Goal: Complete application form: Complete application form

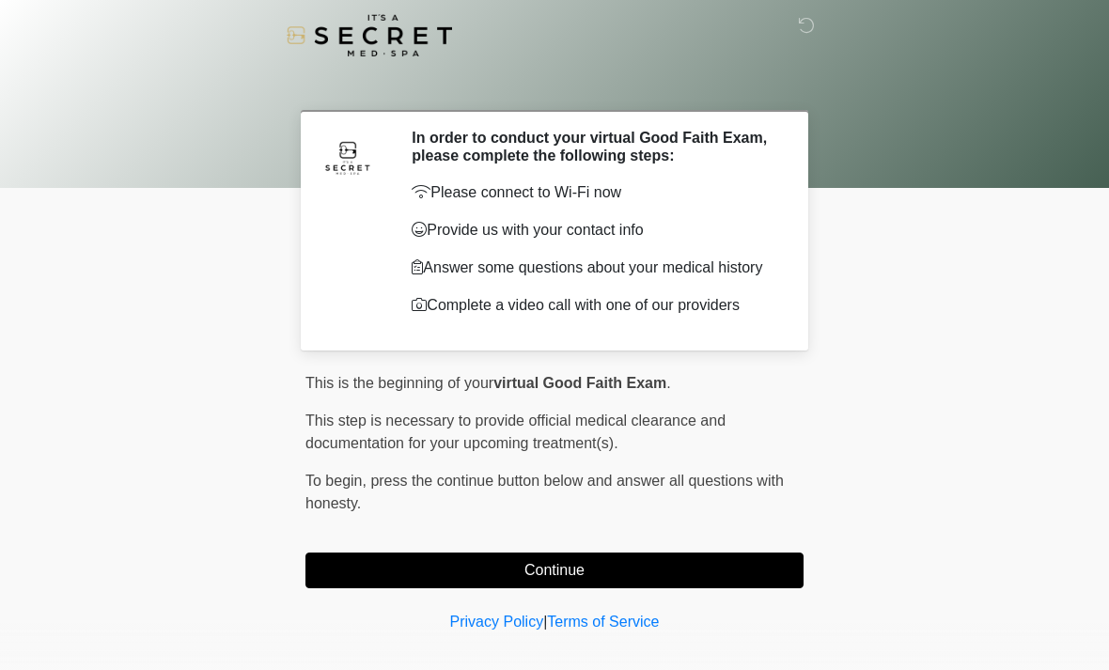
click at [390, 570] on button "Continue" at bounding box center [554, 571] width 498 height 36
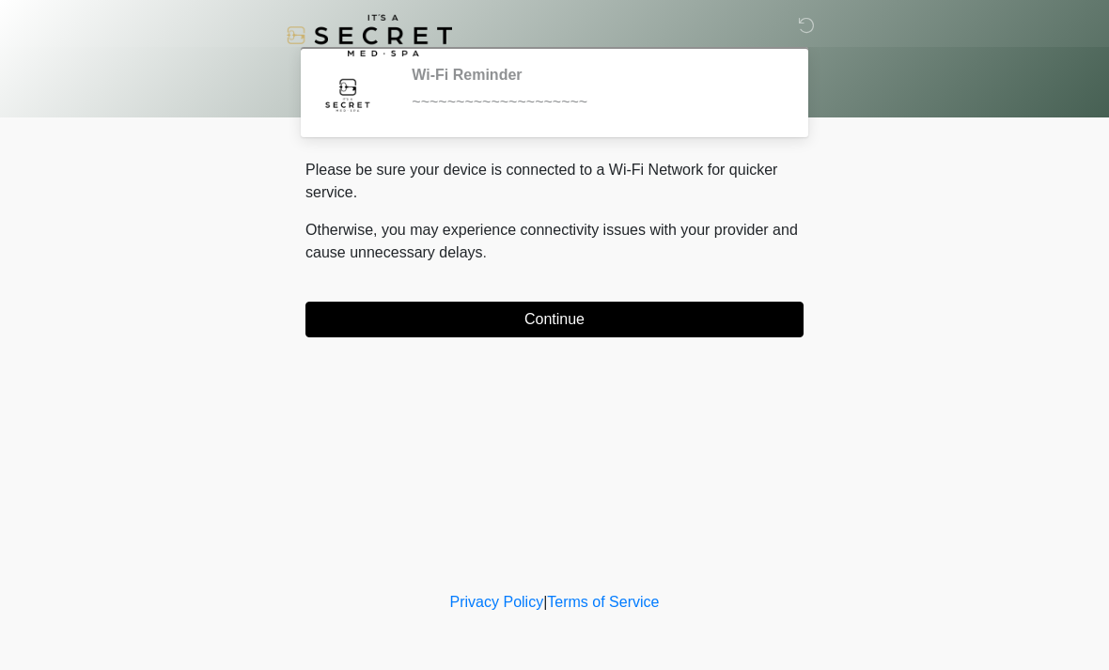
click at [386, 326] on button "Continue" at bounding box center [554, 320] width 498 height 36
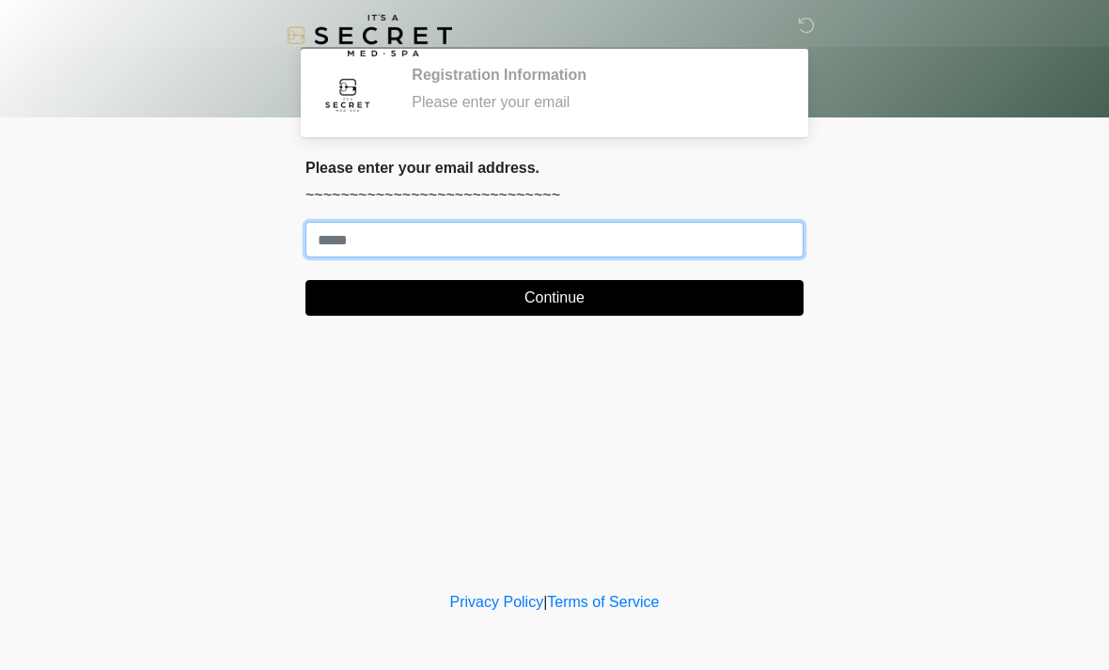
click at [411, 232] on input "Where should we email your treatment plan?" at bounding box center [554, 240] width 498 height 36
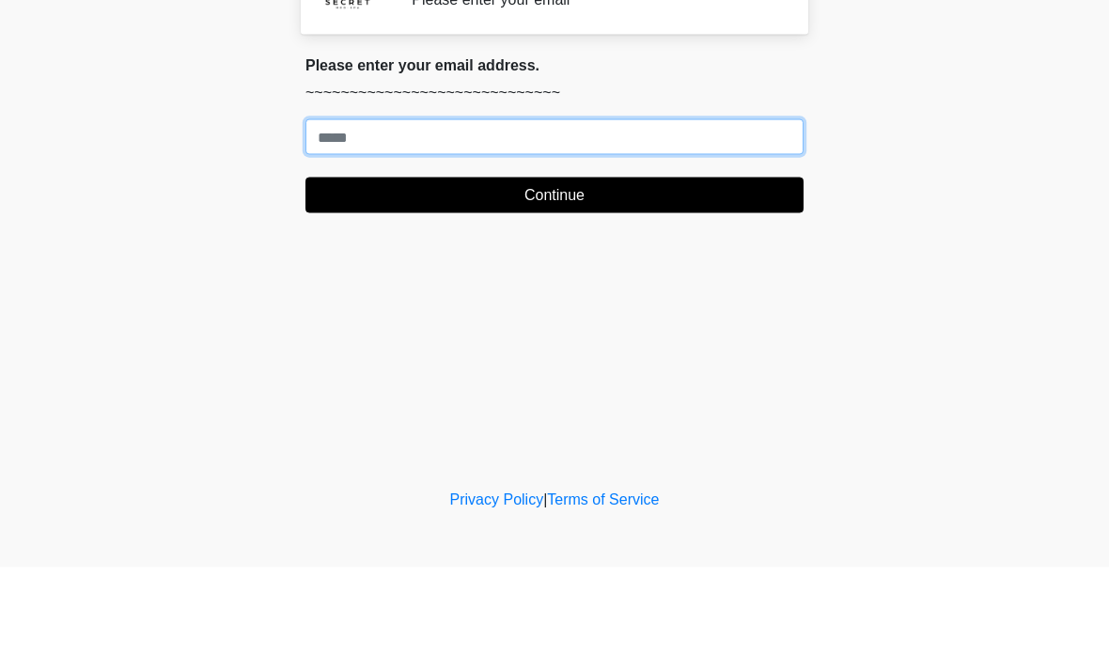
click at [344, 222] on input "Where should we email your treatment plan?" at bounding box center [554, 240] width 498 height 36
paste input "**********"
type input "**********"
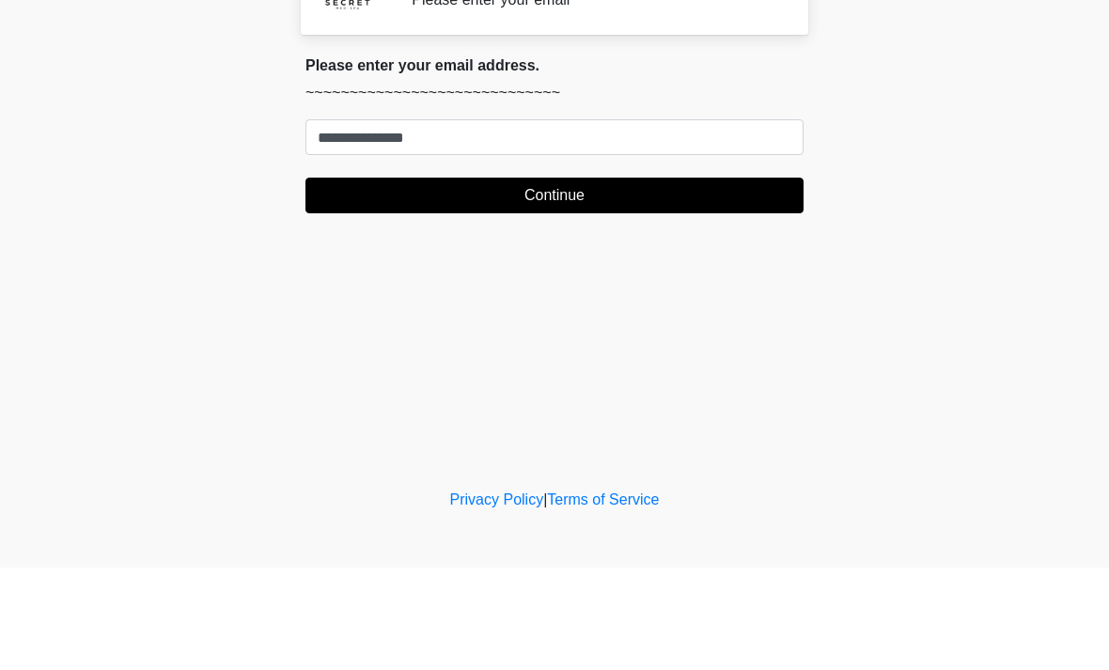
click at [371, 280] on button "Continue" at bounding box center [554, 298] width 498 height 36
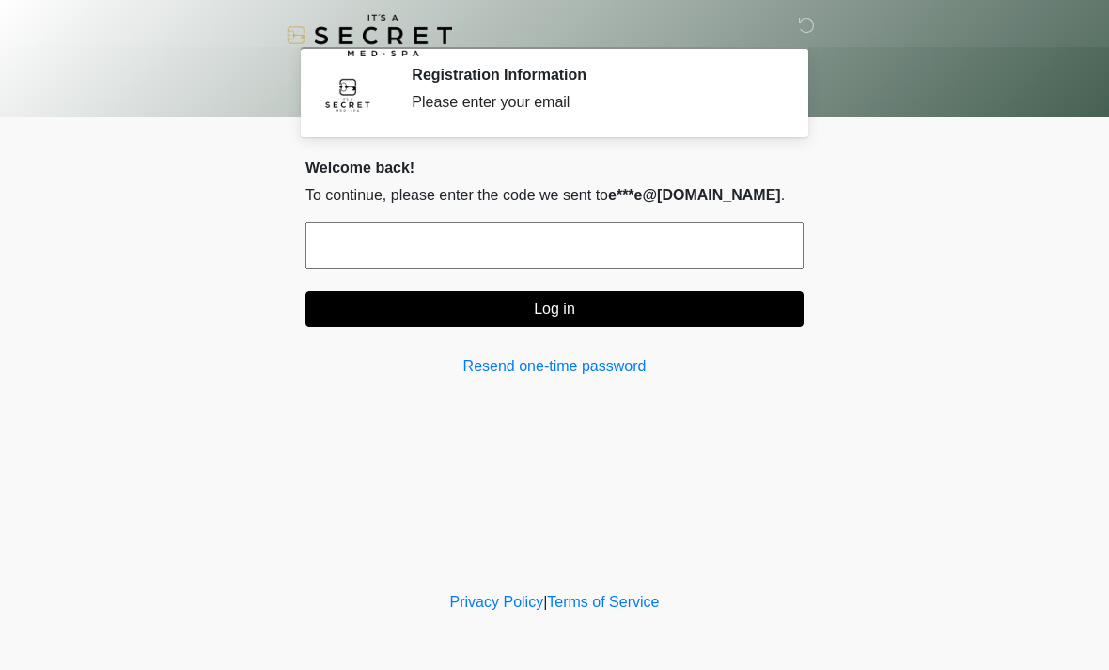
click at [328, 224] on input "text" at bounding box center [554, 245] width 498 height 47
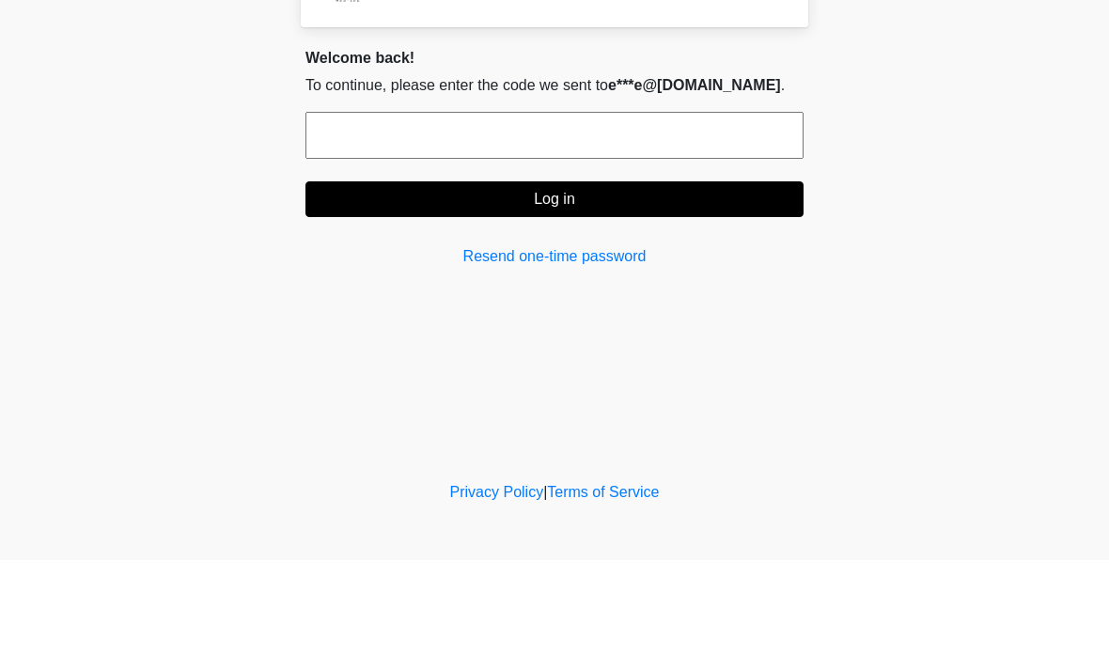
click at [944, 208] on body "‎ ‎ Registration Information Please enter your email Please connect to Wi-Fi no…" at bounding box center [554, 335] width 1109 height 670
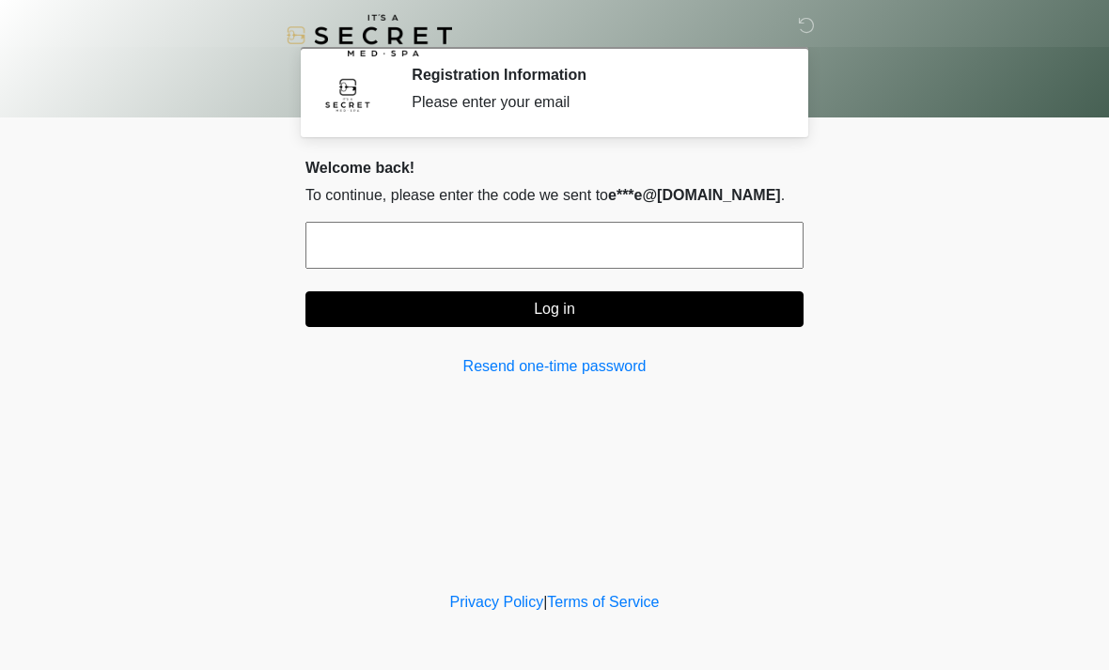
click at [417, 253] on input "text" at bounding box center [554, 245] width 498 height 47
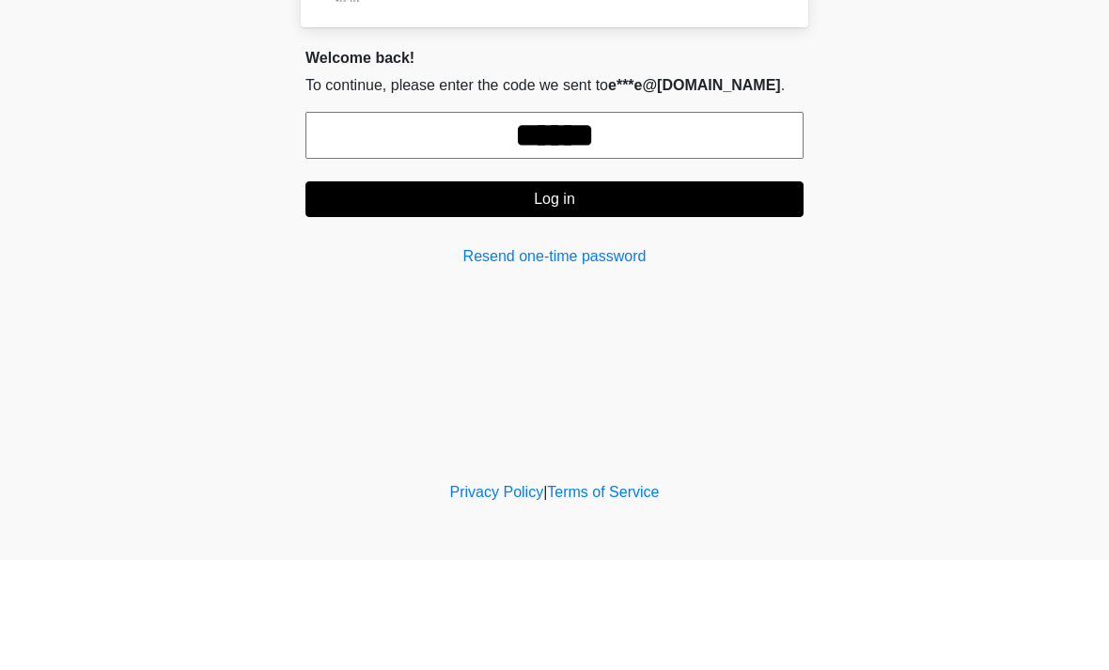
type input "******"
click at [431, 291] on button "Log in" at bounding box center [554, 309] width 498 height 36
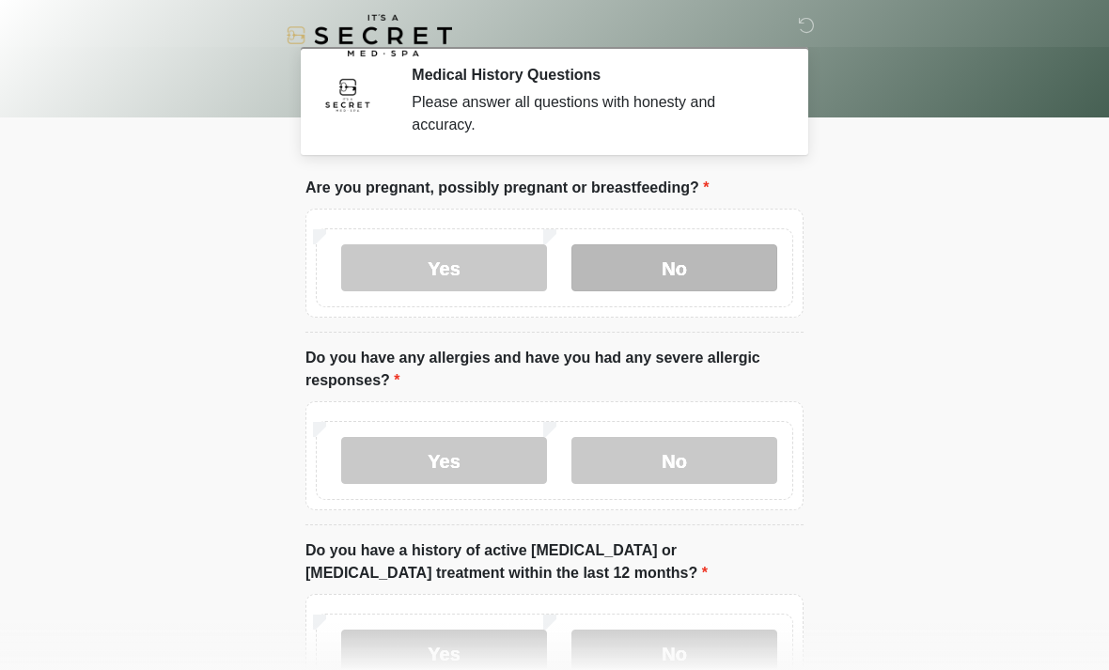
click at [709, 260] on label "No" at bounding box center [674, 267] width 206 height 47
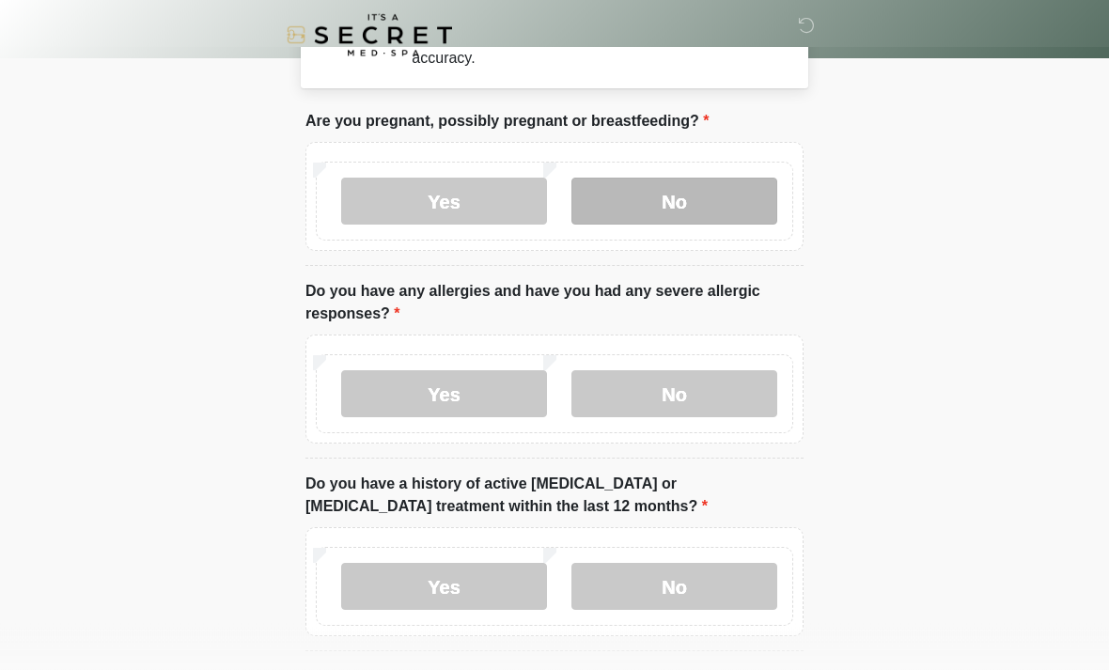
scroll to position [72, 0]
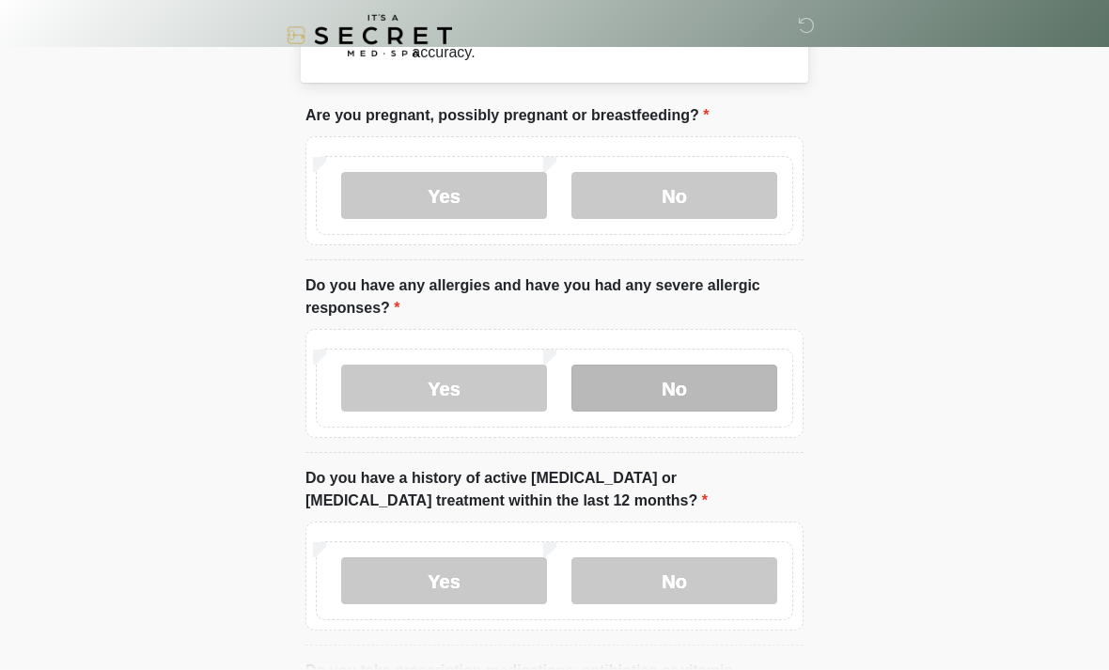
click at [705, 375] on label "No" at bounding box center [674, 388] width 206 height 47
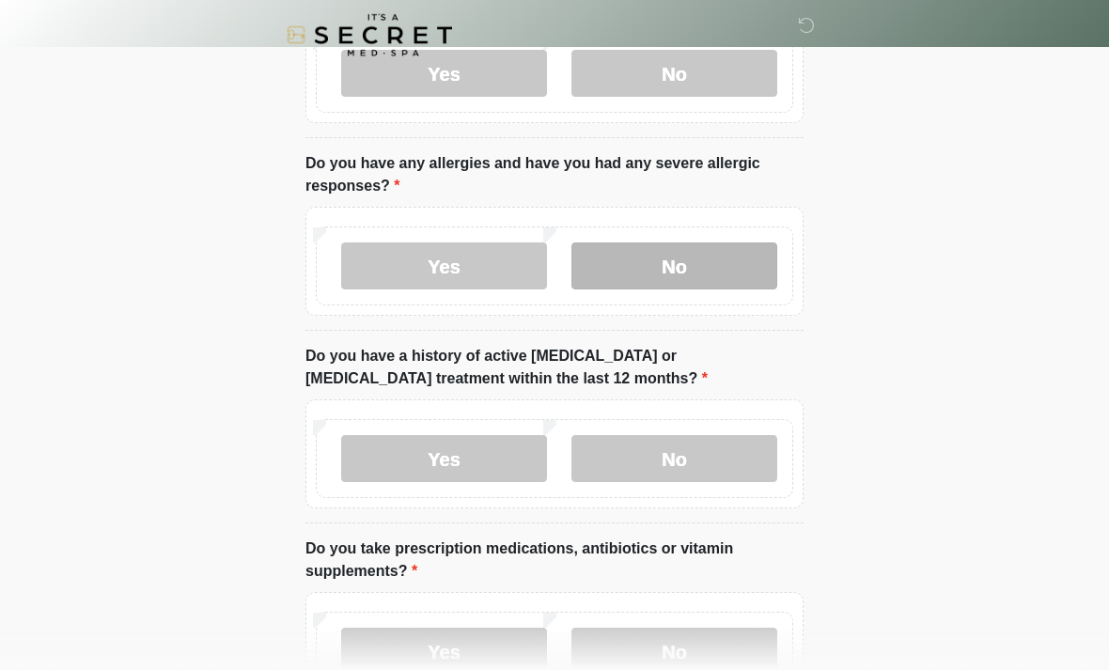
scroll to position [194, 0]
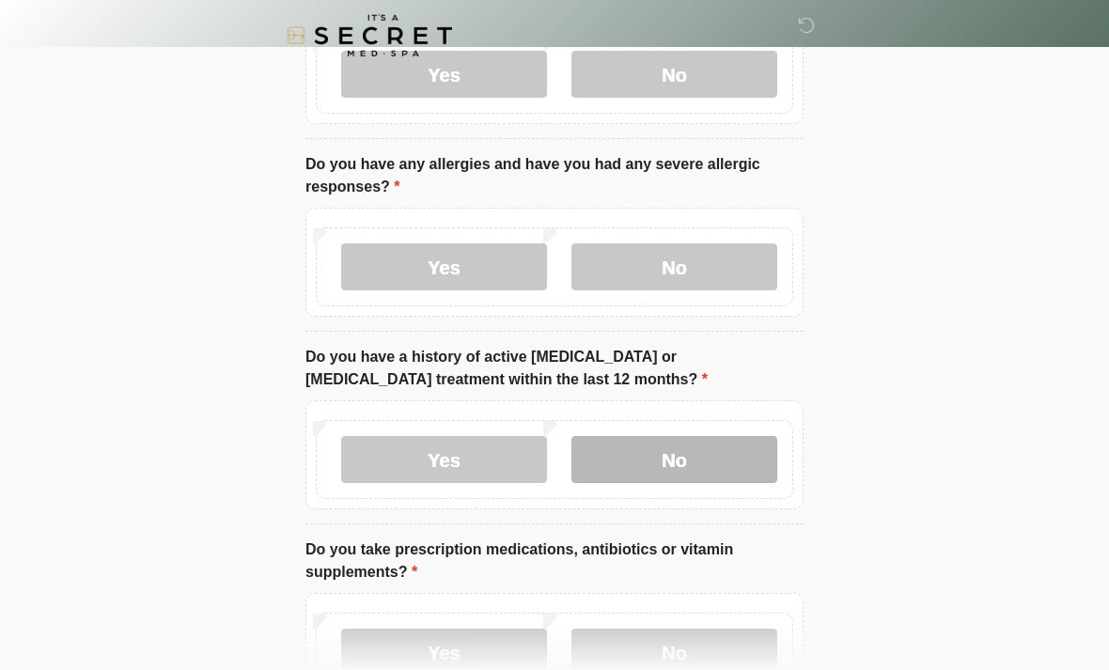
click at [699, 453] on label "No" at bounding box center [674, 459] width 206 height 47
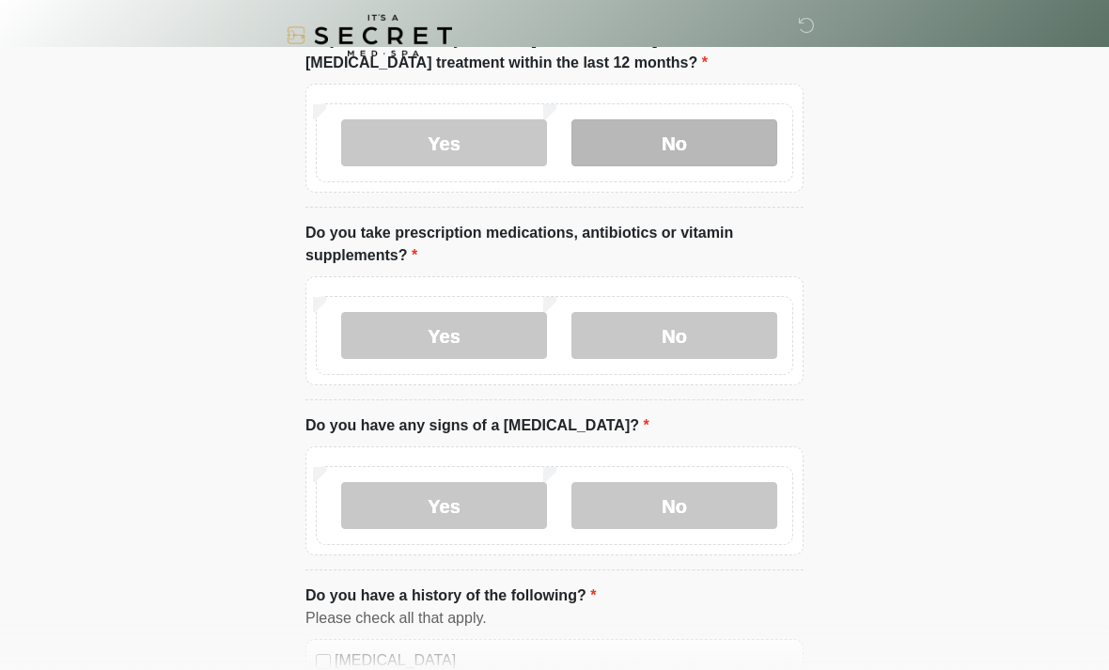
scroll to position [514, 0]
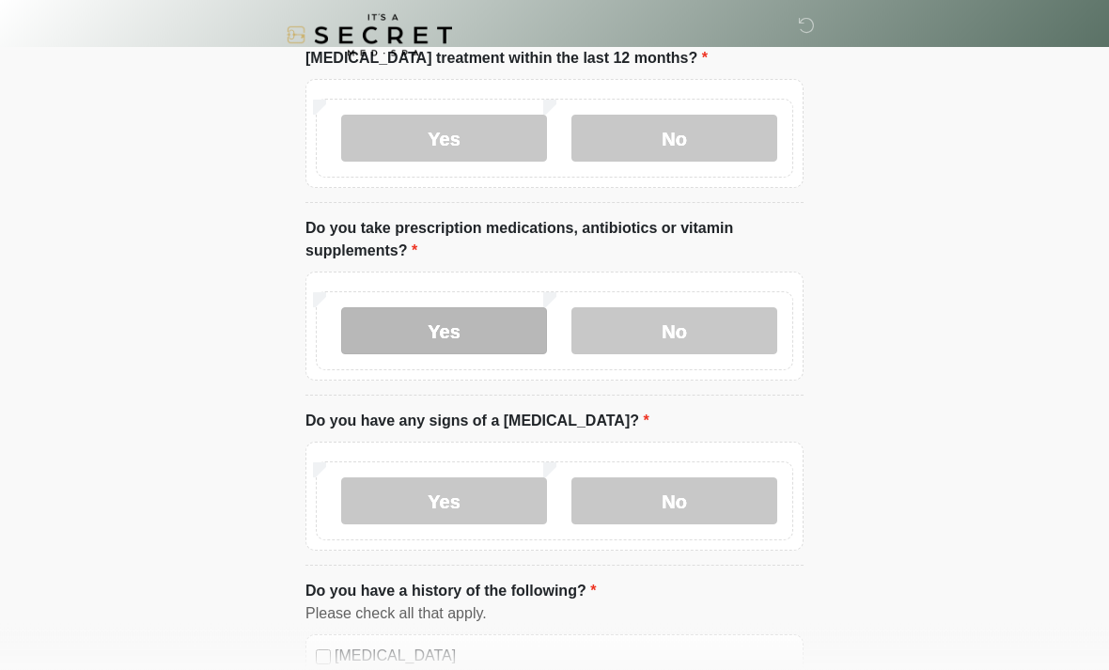
click at [470, 329] on label "Yes" at bounding box center [444, 331] width 206 height 47
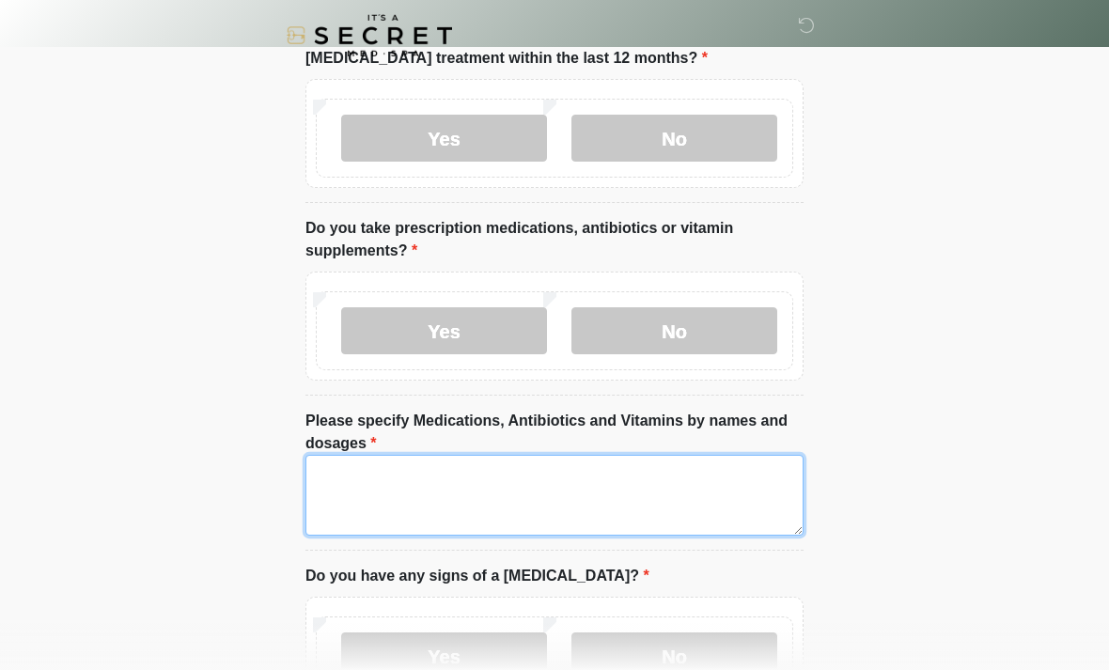
click at [353, 471] on textarea "Please specify Medications, Antibiotics and Vitamins by names and dosages" at bounding box center [554, 495] width 498 height 81
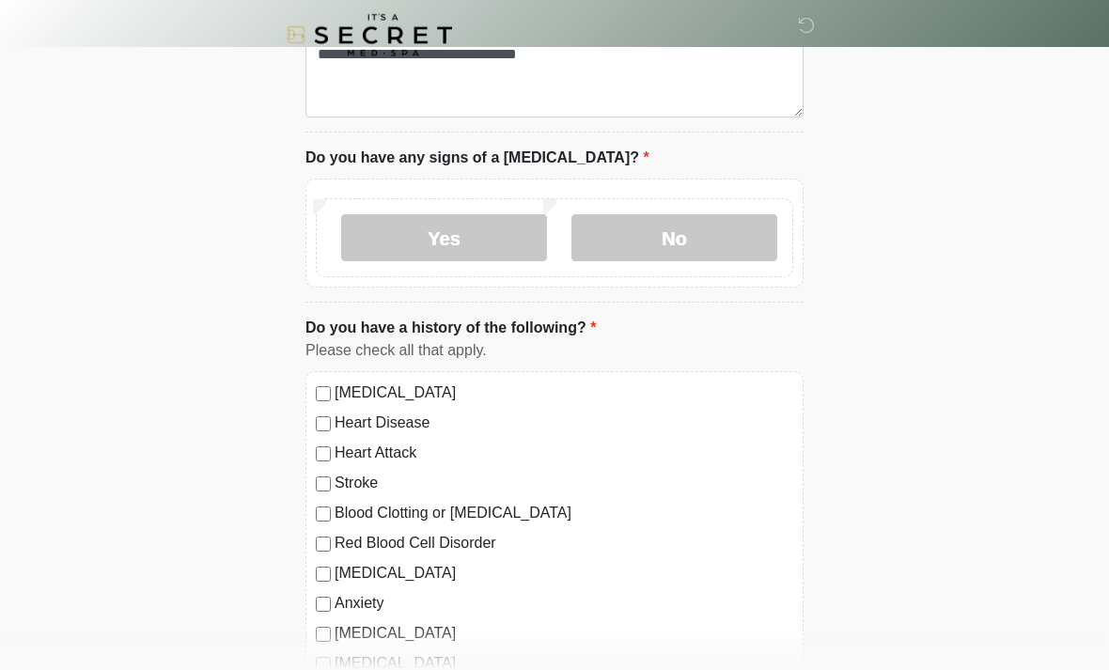
scroll to position [933, 0]
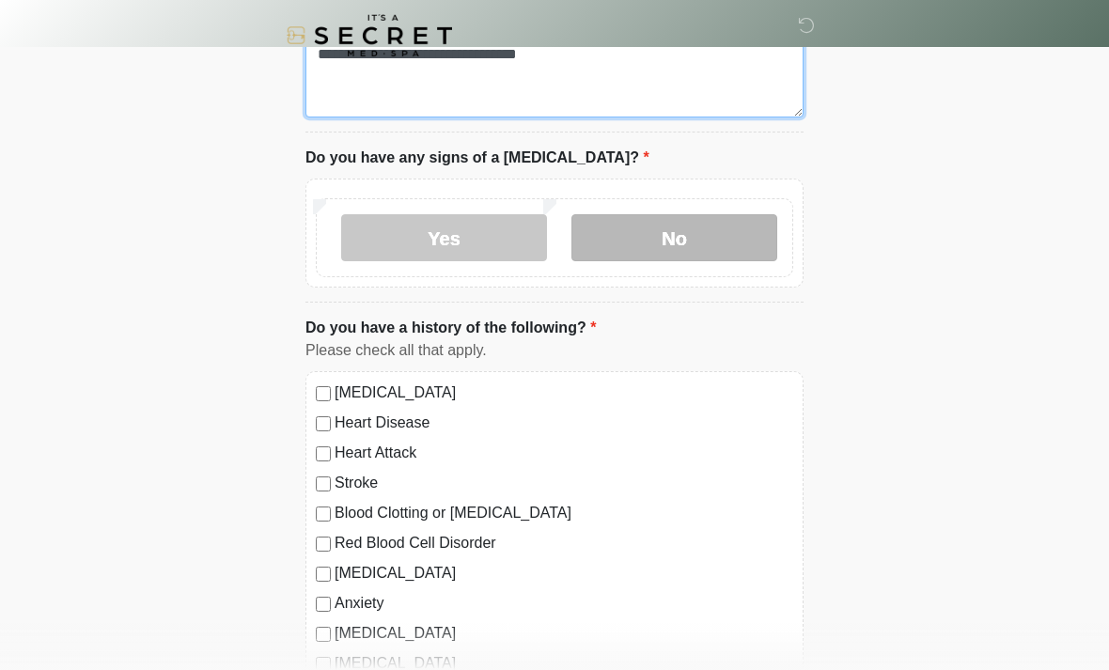
type textarea "**********"
click at [678, 238] on label "No" at bounding box center [674, 237] width 206 height 47
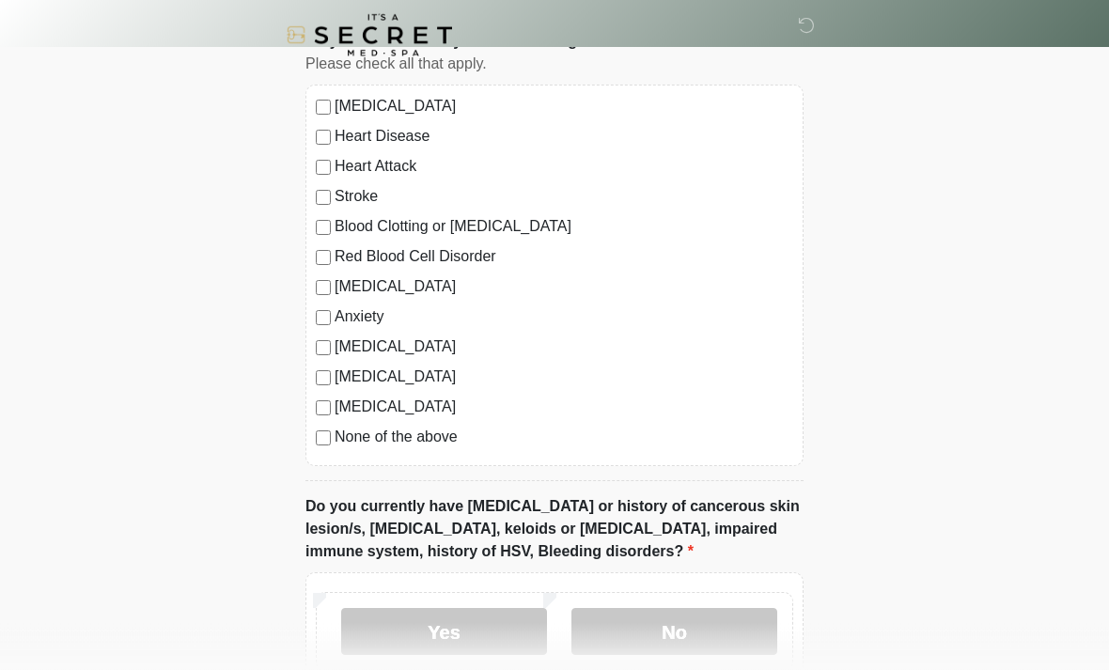
scroll to position [1220, 0]
click at [340, 315] on label "Anxiety" at bounding box center [564, 316] width 459 height 23
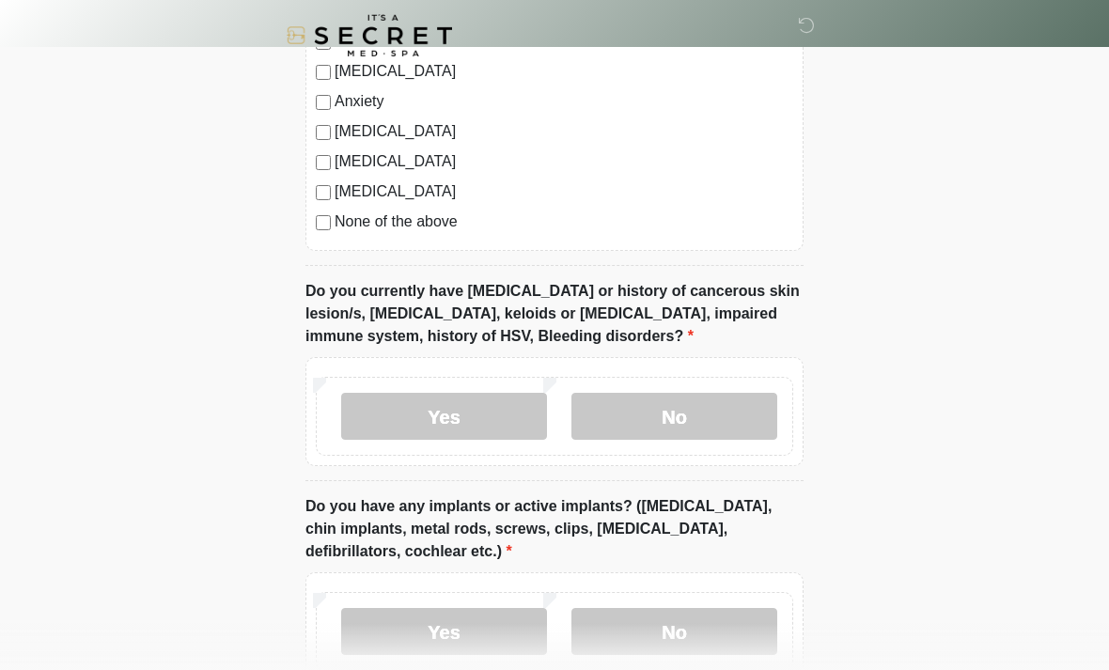
scroll to position [1436, 0]
click at [688, 407] on label "No" at bounding box center [674, 415] width 206 height 47
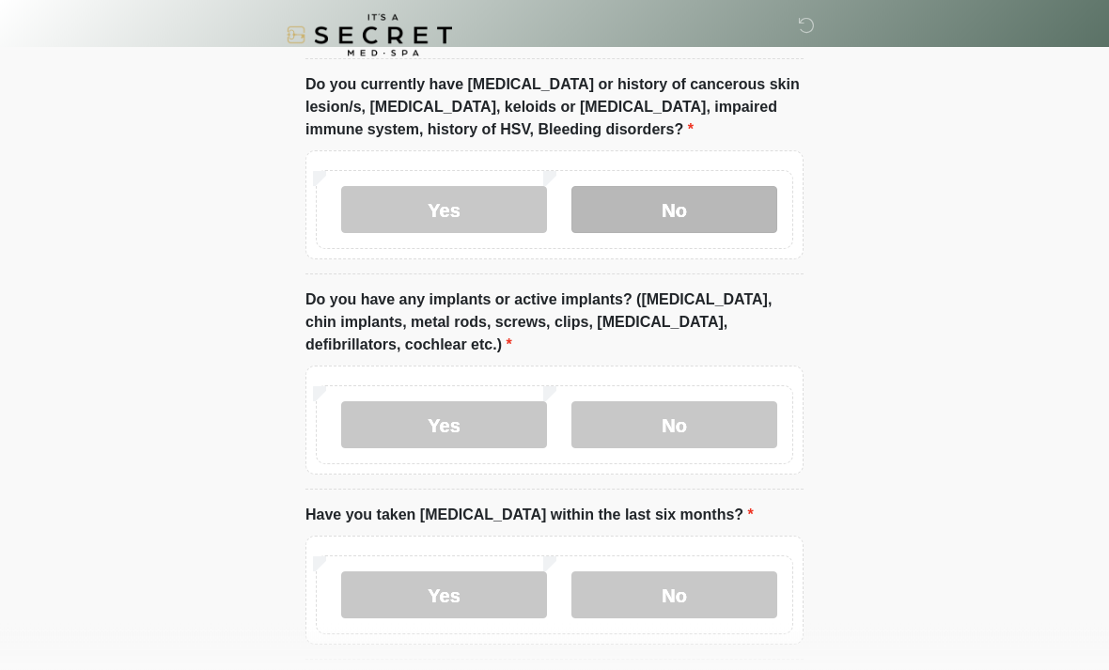
scroll to position [1644, 0]
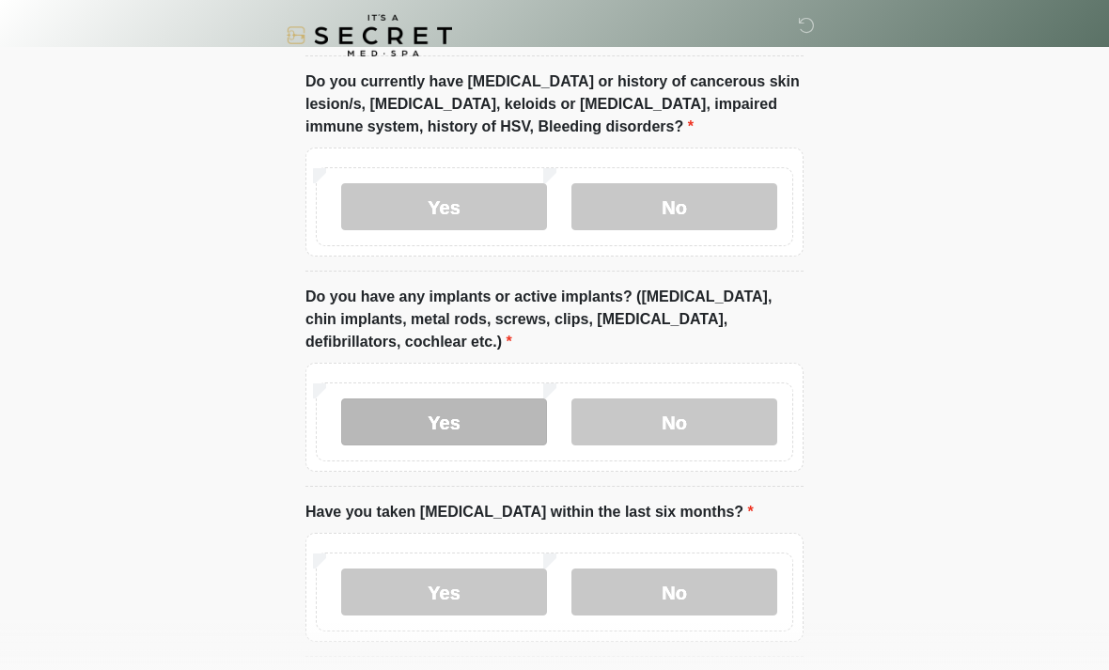
click at [436, 412] on label "Yes" at bounding box center [444, 421] width 206 height 47
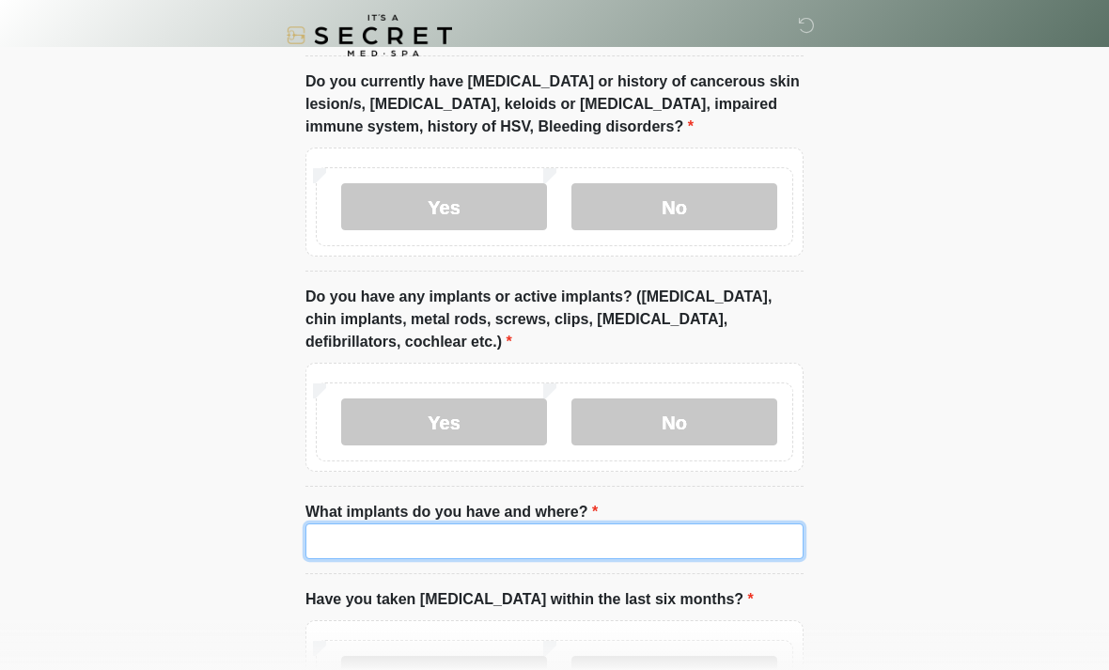
click at [364, 538] on input "What implants do you have and where?" at bounding box center [554, 541] width 498 height 36
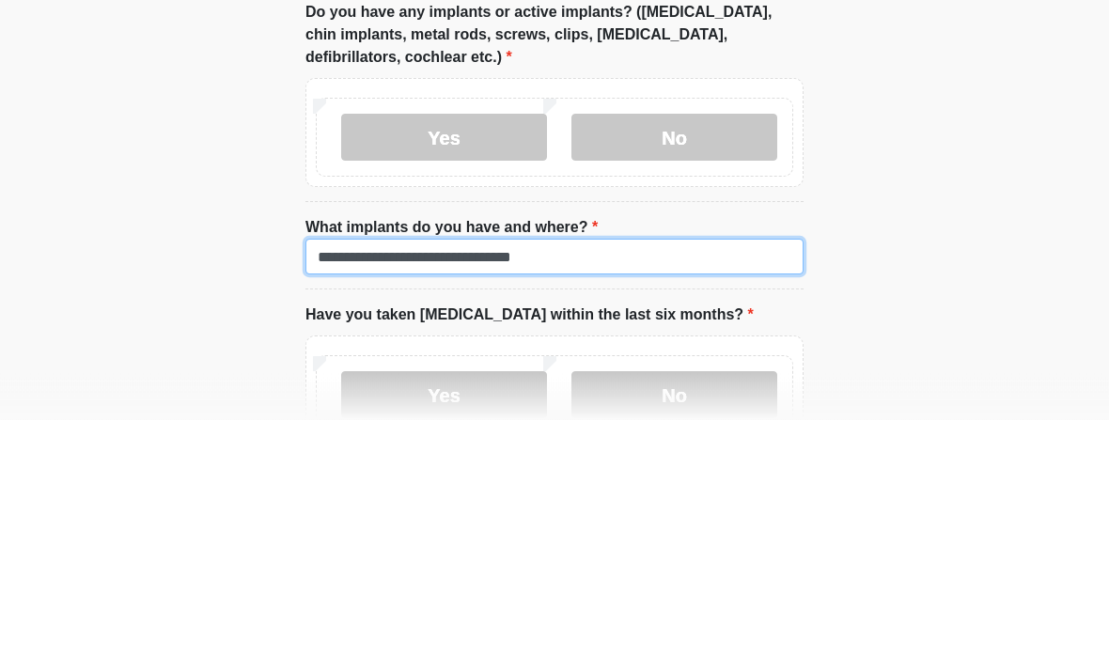
click at [481, 490] on input "**********" at bounding box center [554, 508] width 498 height 36
click at [728, 490] on input "**********" at bounding box center [554, 508] width 498 height 36
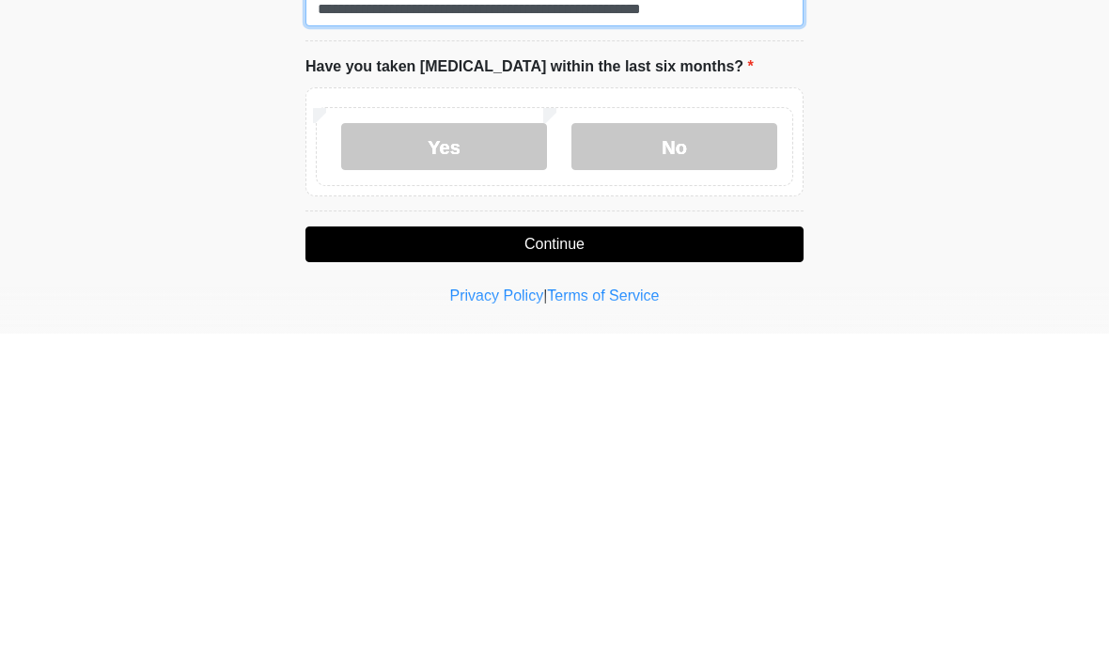
scroll to position [1866, 0]
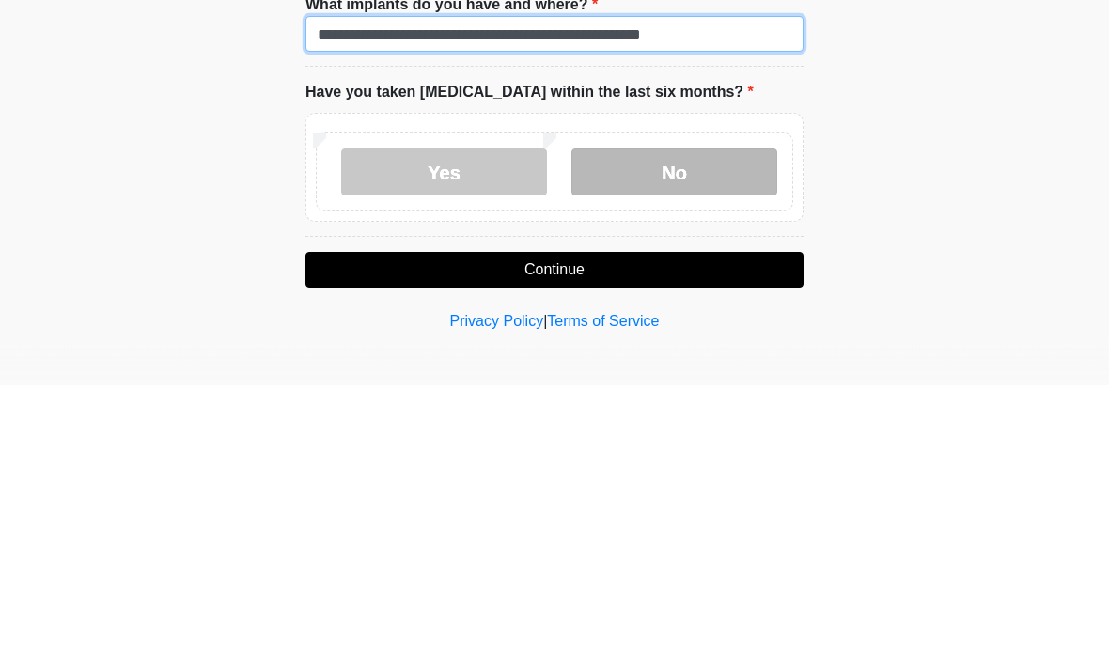
type input "**********"
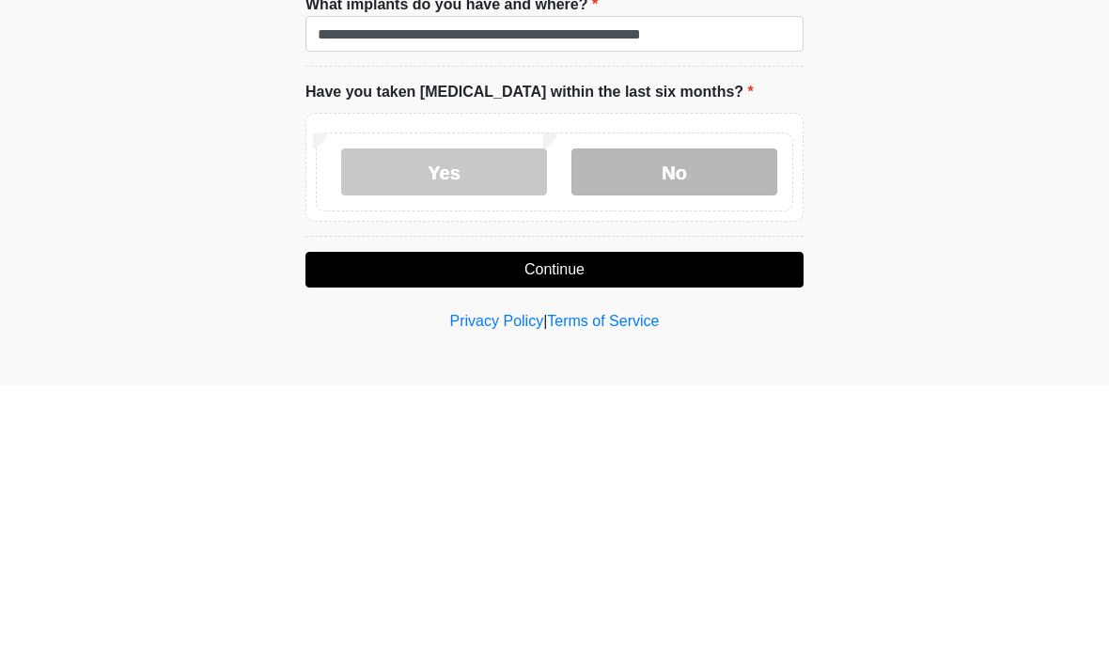
click at [668, 434] on label "No" at bounding box center [674, 457] width 206 height 47
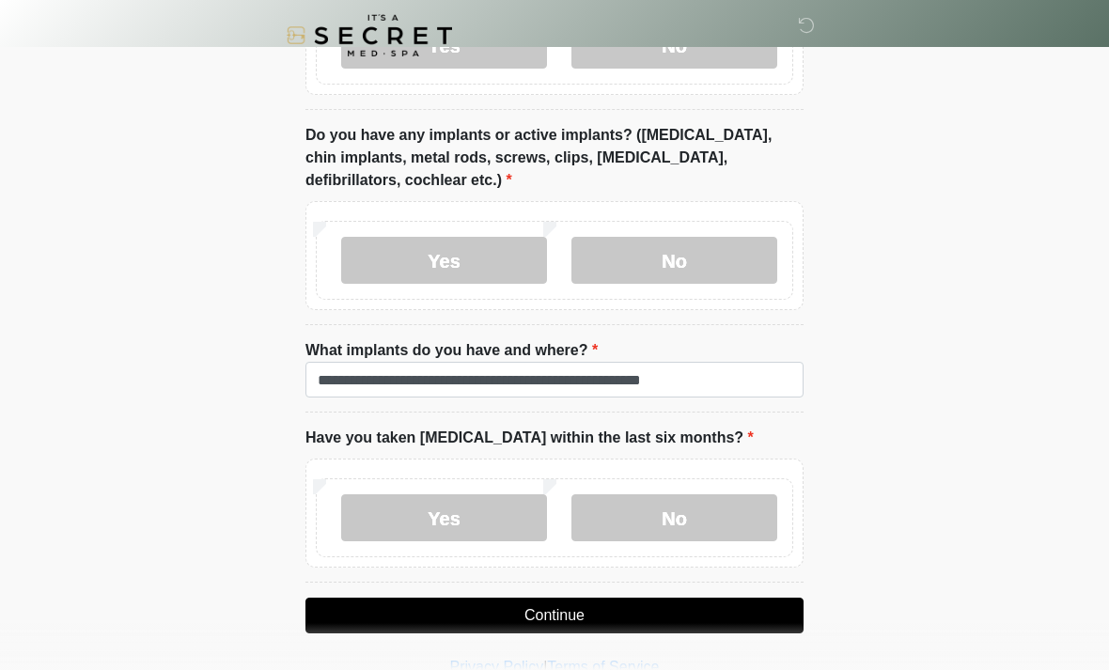
click at [578, 610] on button "Continue" at bounding box center [554, 616] width 498 height 36
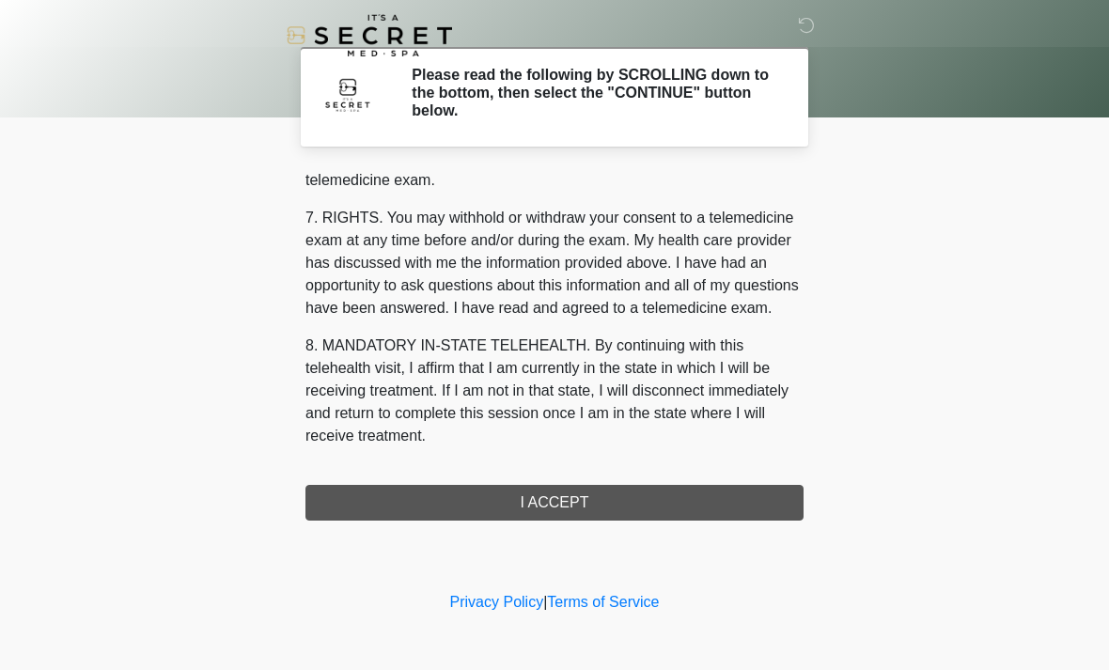
scroll to position [796, 0]
click at [562, 503] on button "I ACCEPT" at bounding box center [554, 503] width 498 height 36
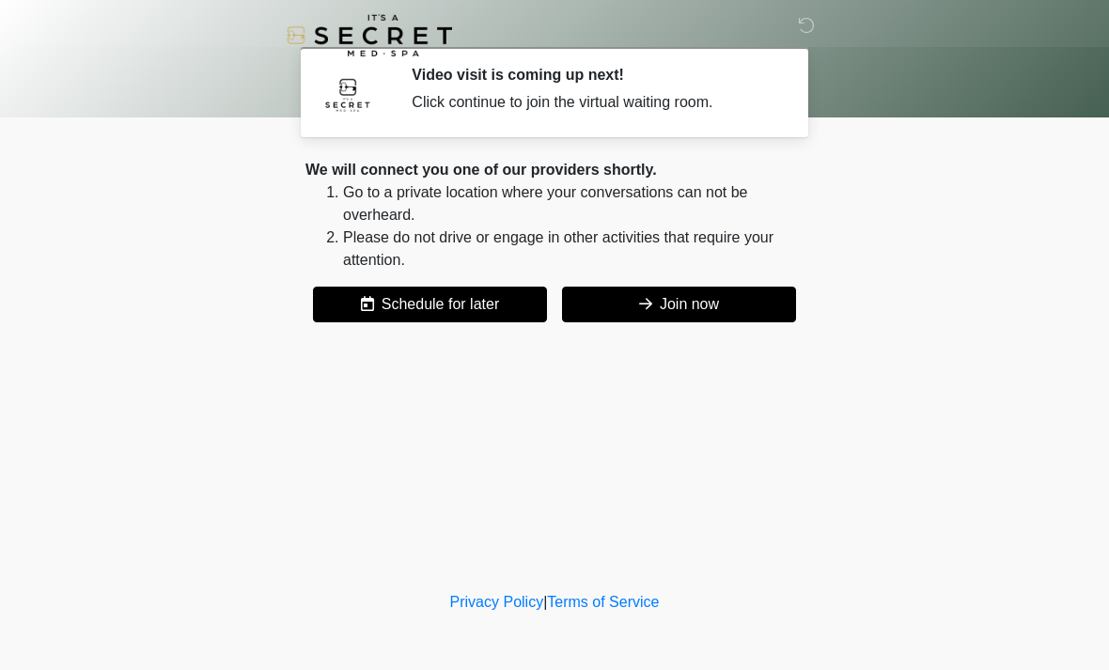
click at [707, 277] on div "We will connect you one of our providers shortly. Go to a private location wher…" at bounding box center [554, 241] width 498 height 164
click at [689, 307] on button "Join now" at bounding box center [679, 305] width 234 height 36
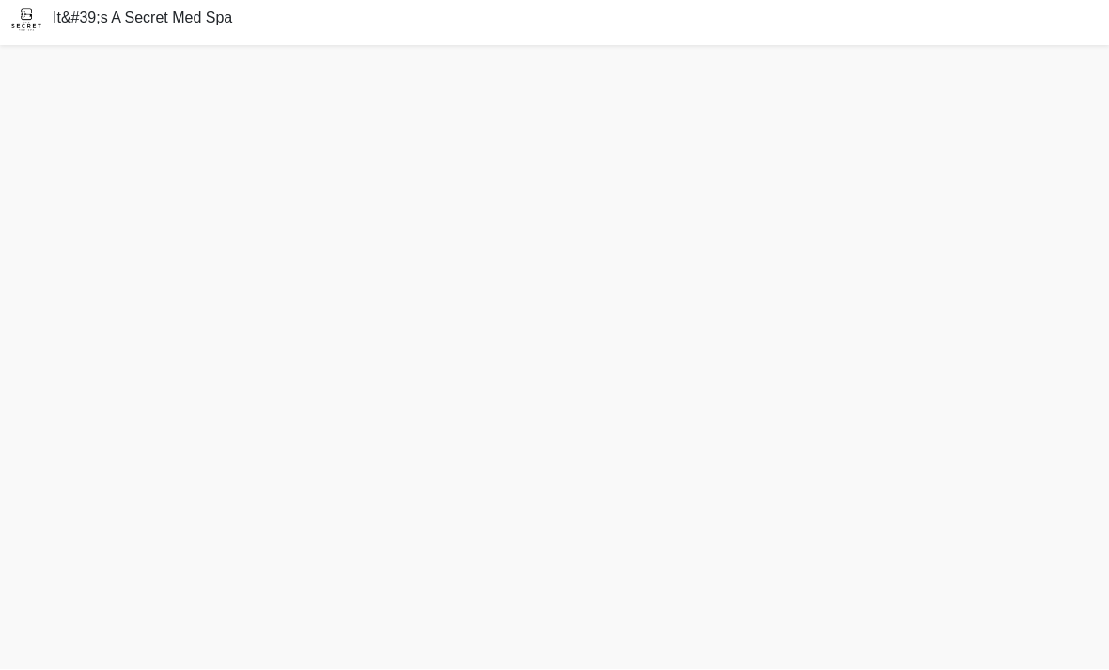
scroll to position [59, 0]
